Goal: Transaction & Acquisition: Purchase product/service

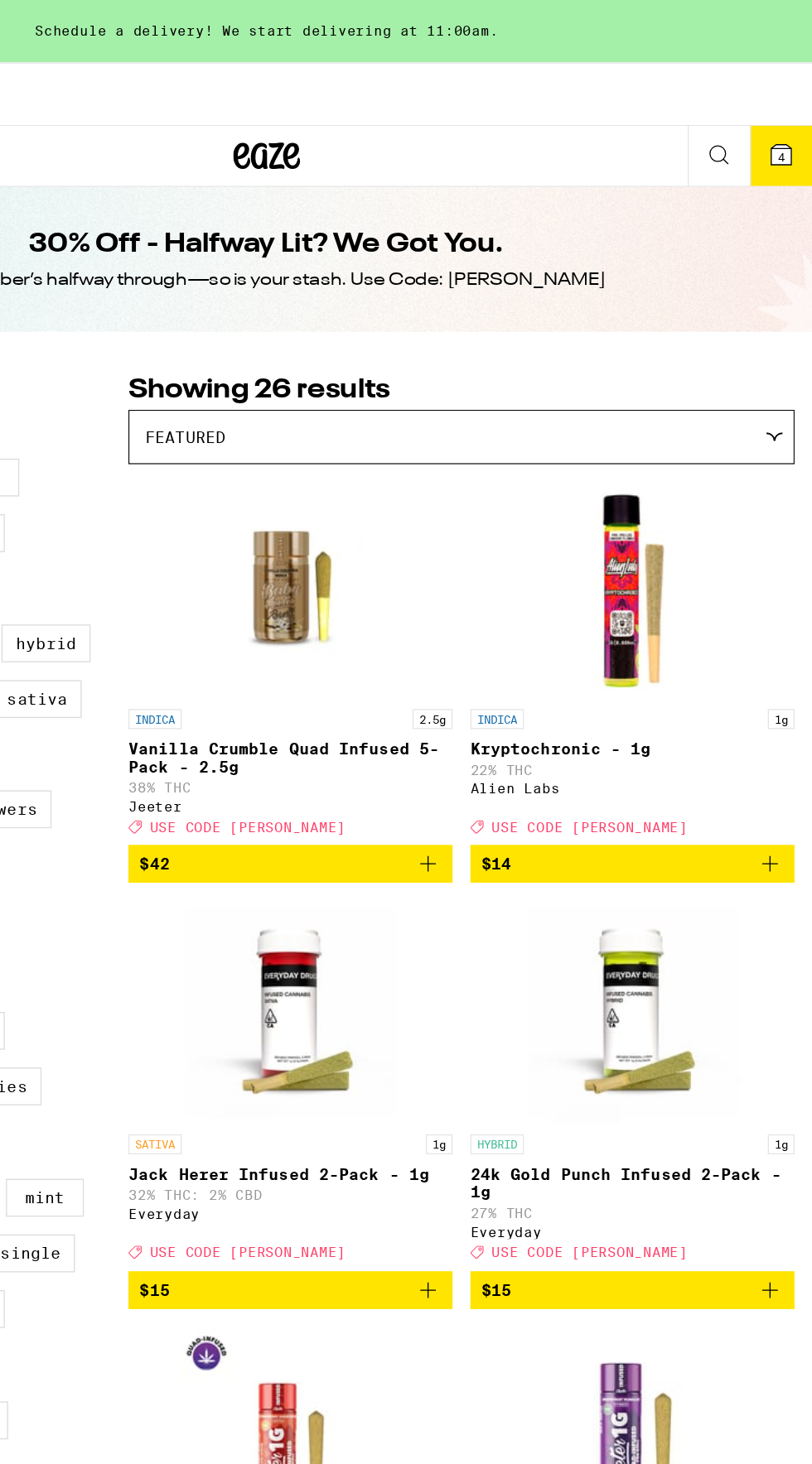
click at [782, 120] on icon at bounding box center [788, 115] width 14 height 14
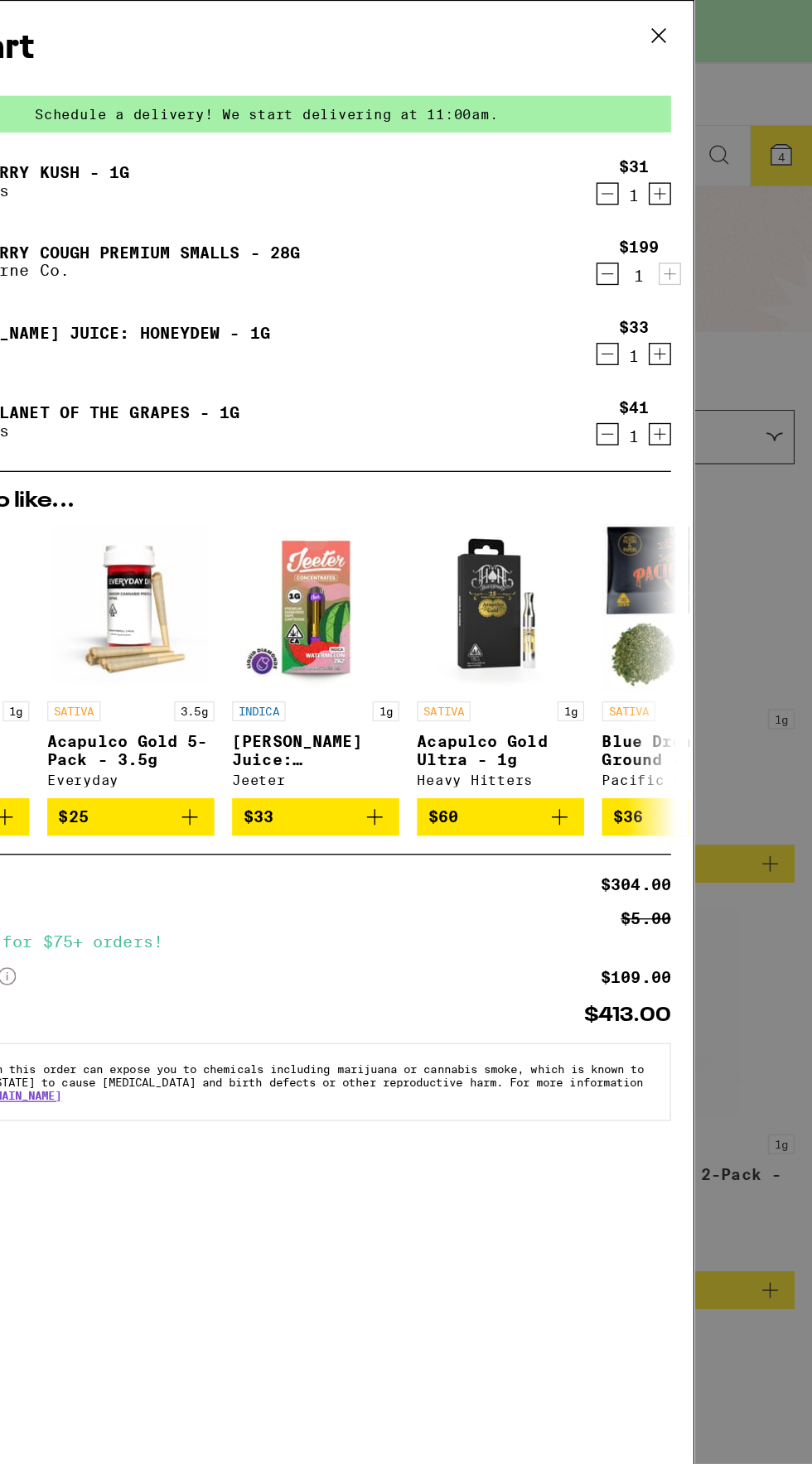
click at [659, 208] on icon "Decrement" at bounding box center [659, 203] width 14 height 20
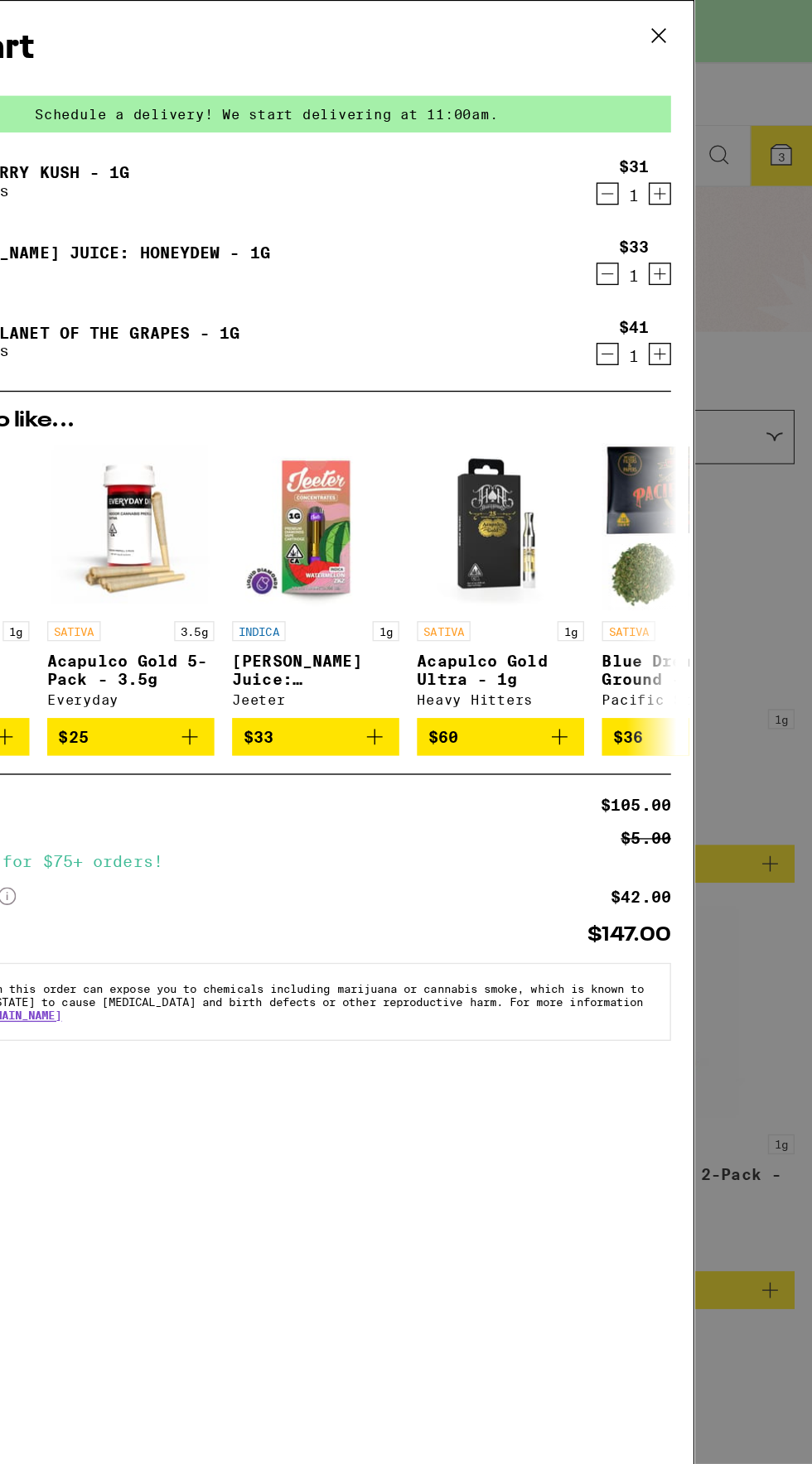
click at [657, 265] on icon "Decrement" at bounding box center [659, 263] width 14 height 20
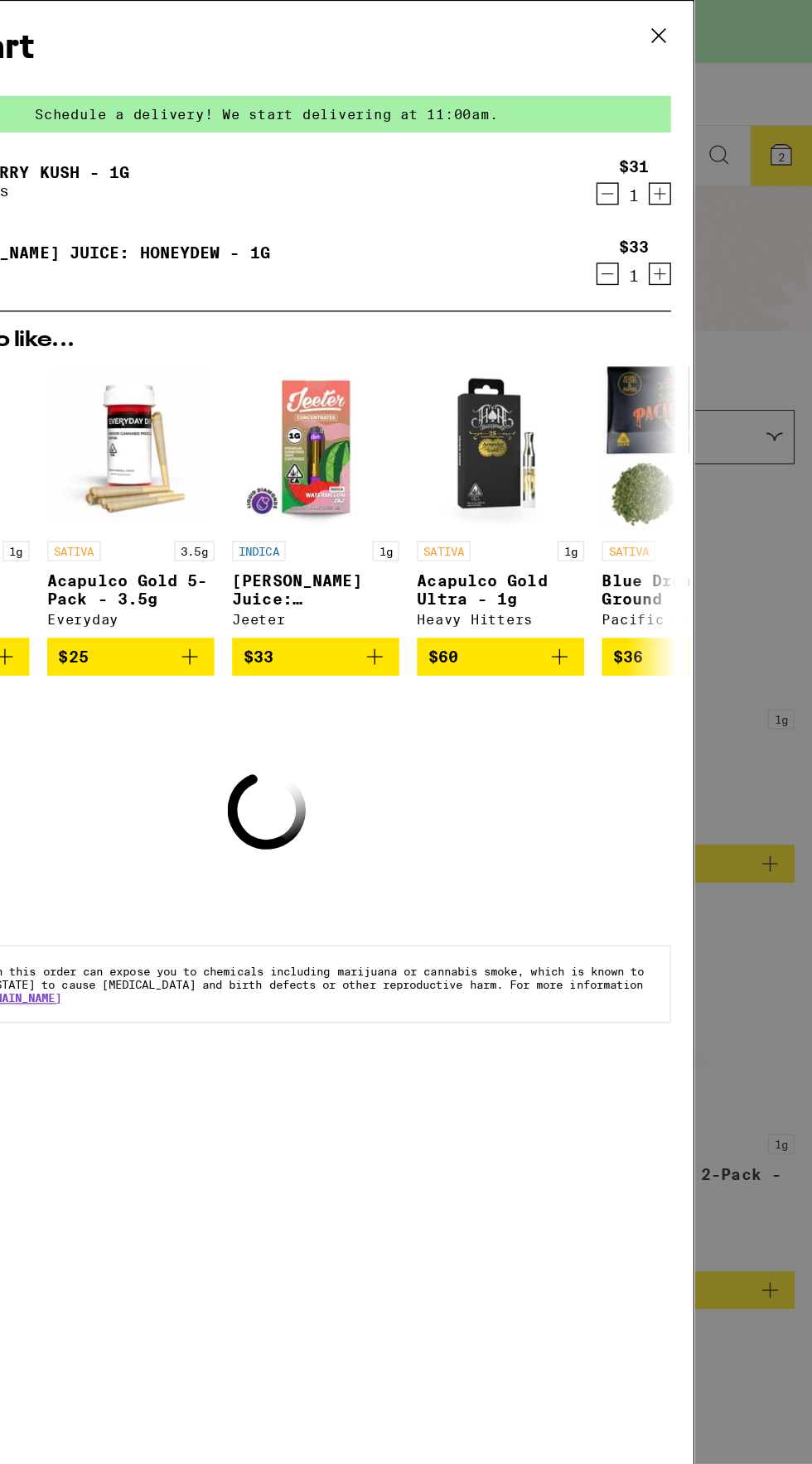
click at [660, 144] on icon "Decrement" at bounding box center [659, 144] width 9 height 0
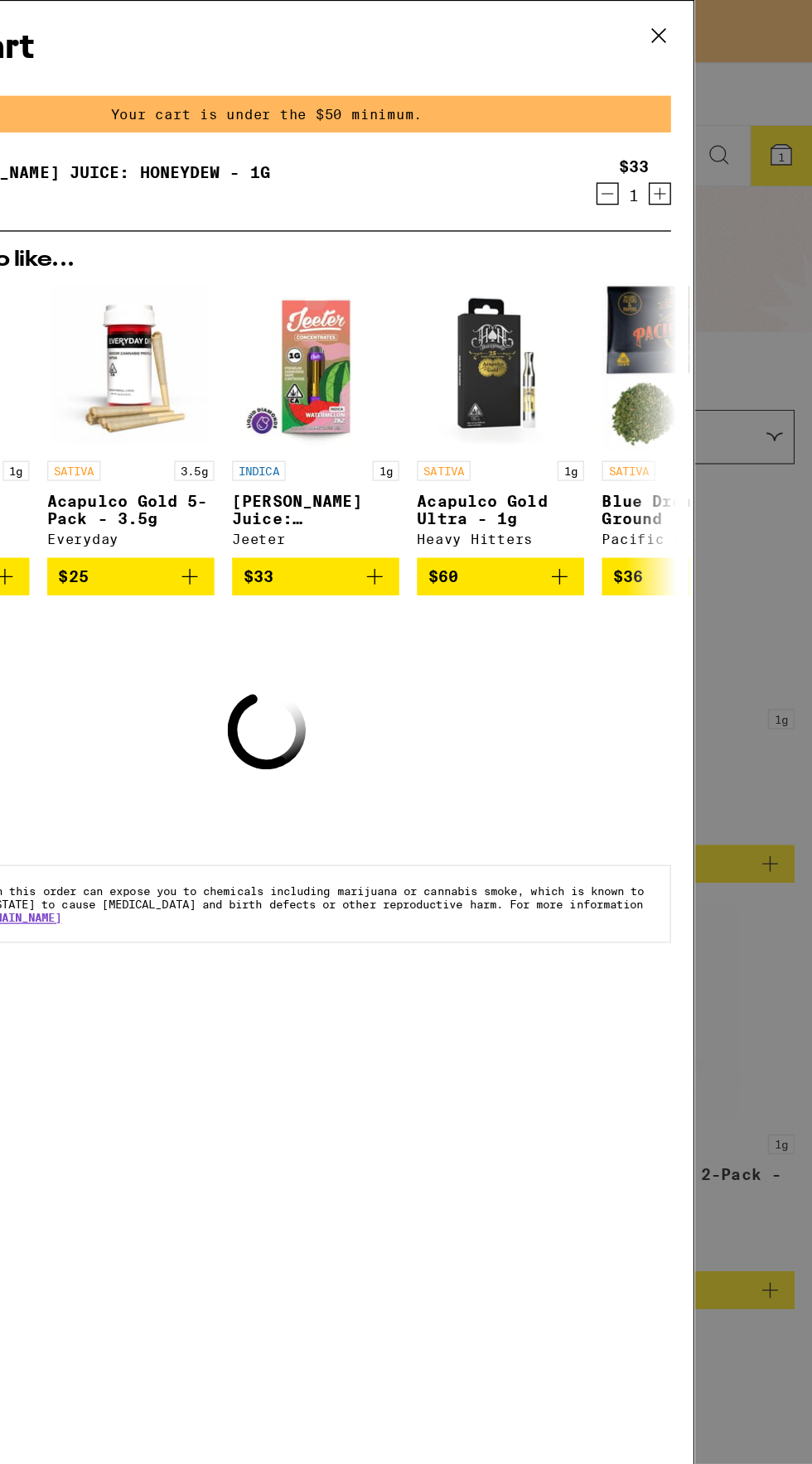
click at [705, 38] on icon at bounding box center [697, 27] width 25 height 25
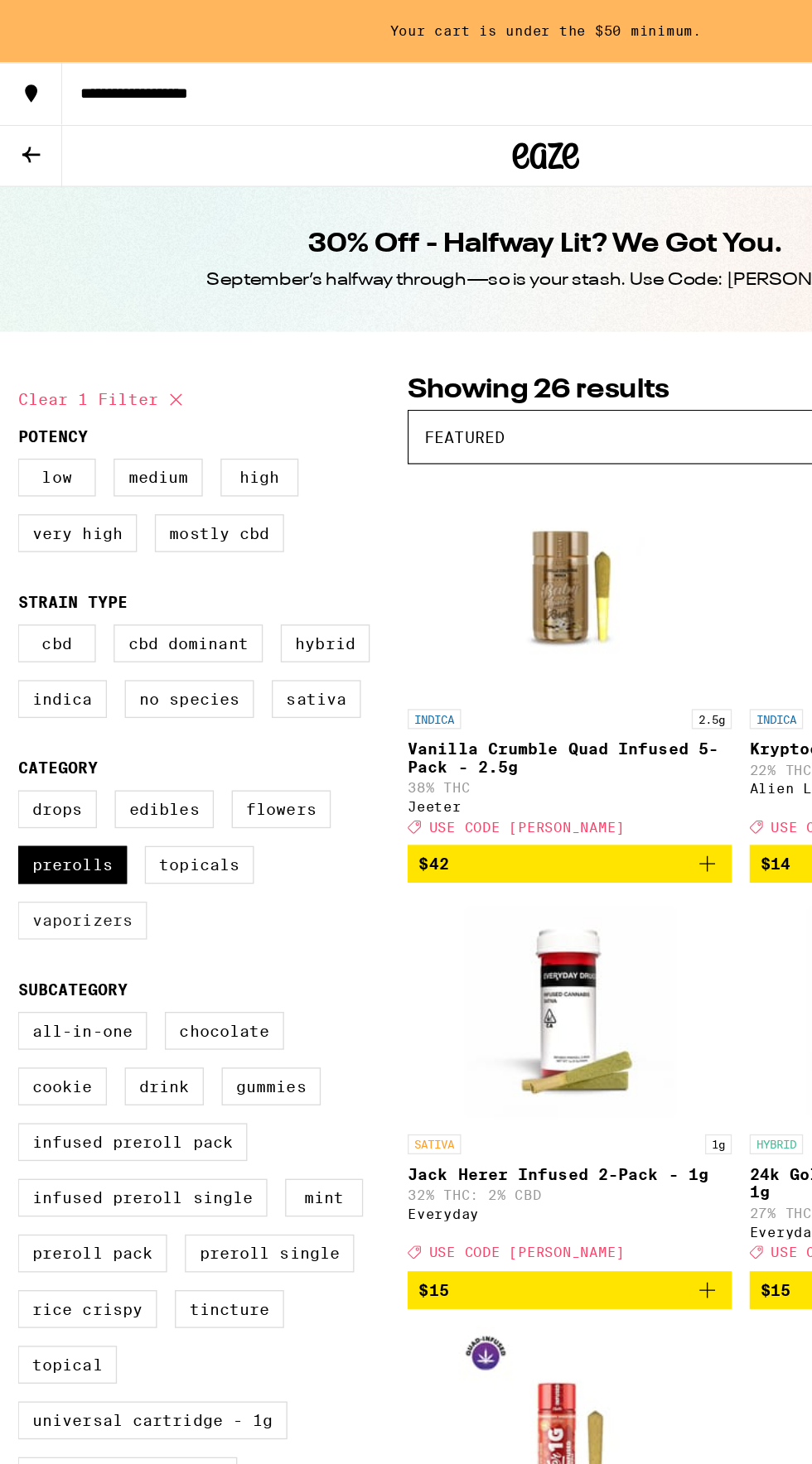
click at [61, 699] on label "Vaporizers" at bounding box center [62, 685] width 96 height 28
click at [17, 591] on input "Vaporizers" at bounding box center [16, 590] width 1 height 1
checkbox input "true"
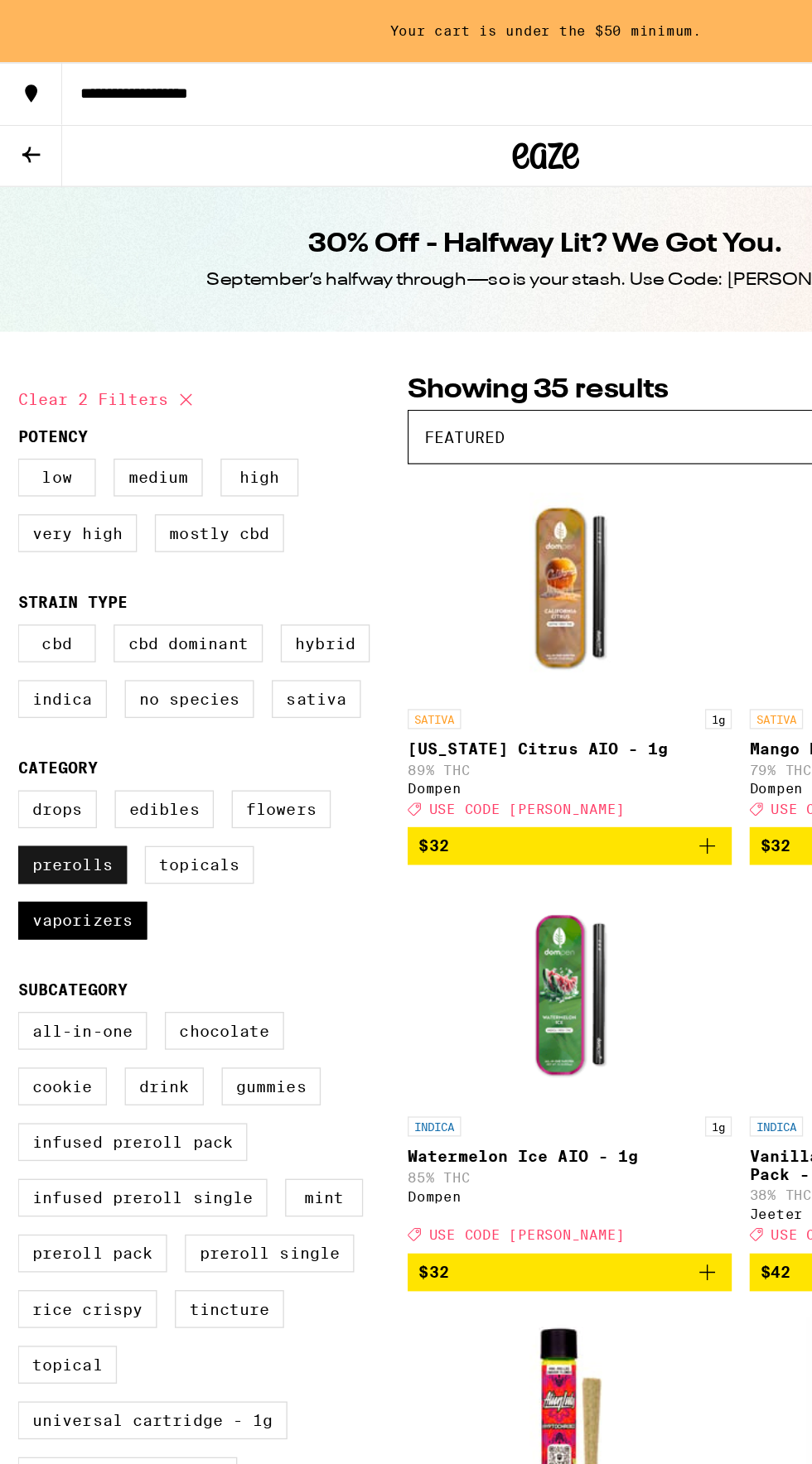
click at [48, 658] on label "Prerolls" at bounding box center [54, 643] width 81 height 28
click at [17, 591] on input "Prerolls" at bounding box center [16, 590] width 1 height 1
checkbox input "false"
